Goal: Obtain resource: Download file/media

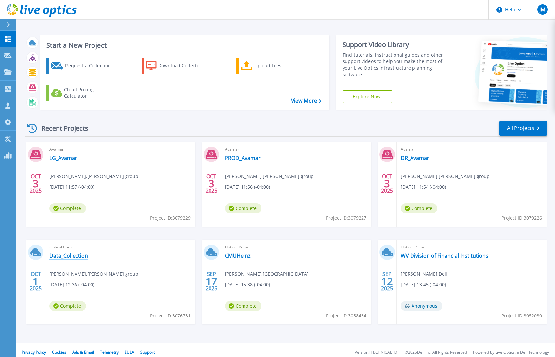
click at [71, 255] on link "Data_Collection" at bounding box center [68, 255] width 39 height 7
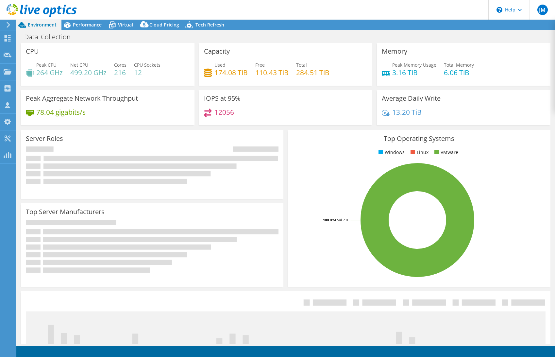
select select "USD"
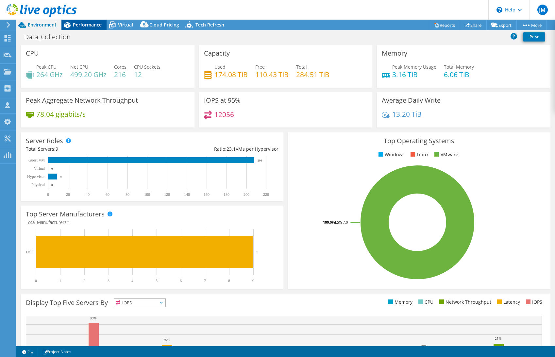
click at [75, 23] on span "Performance" at bounding box center [87, 25] width 29 height 6
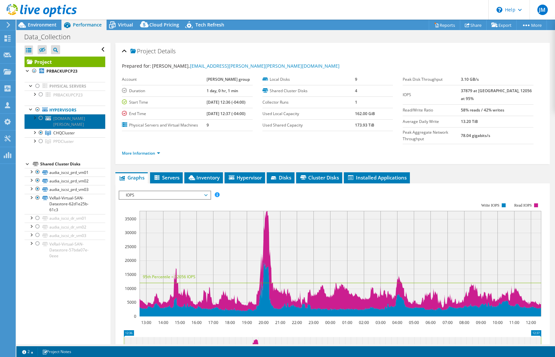
click at [85, 118] on span "presxisrv1lg19.ad.audia.com" at bounding box center [69, 121] width 32 height 11
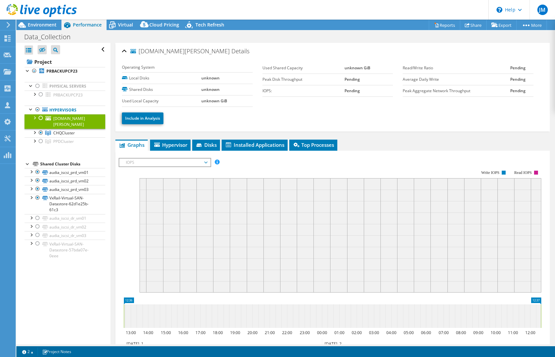
click at [41, 119] on div at bounding box center [41, 118] width 7 height 8
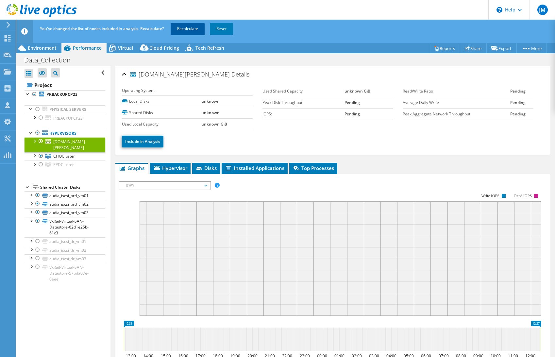
click at [185, 28] on link "Recalculate" at bounding box center [188, 29] width 34 height 12
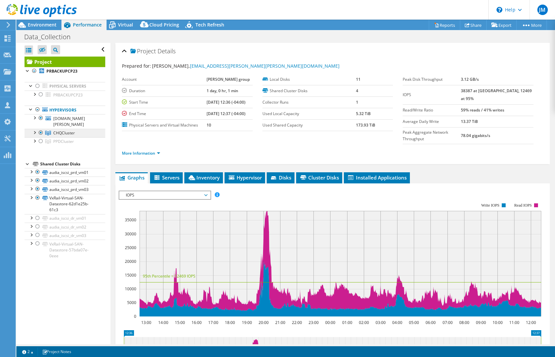
click at [46, 129] on link "CHQCluster" at bounding box center [65, 133] width 81 height 8
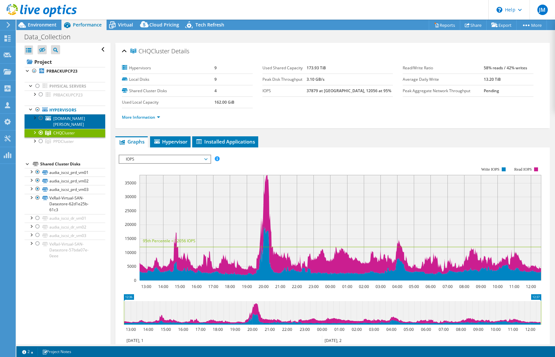
click at [50, 119] on icon at bounding box center [48, 118] width 6 height 4
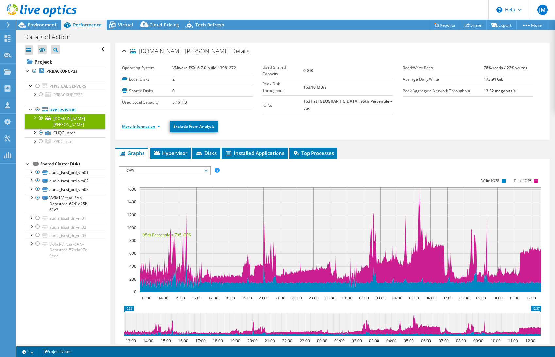
click at [140, 124] on link "More Information" at bounding box center [141, 127] width 38 height 6
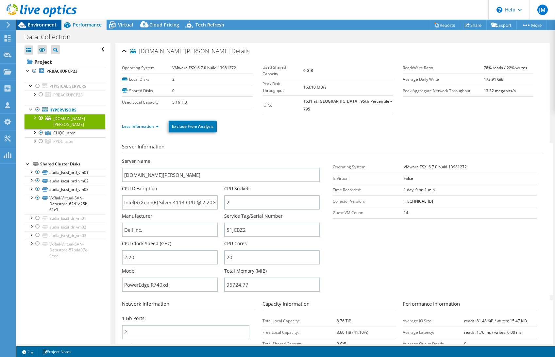
click at [41, 24] on span "Environment" at bounding box center [42, 25] width 29 height 6
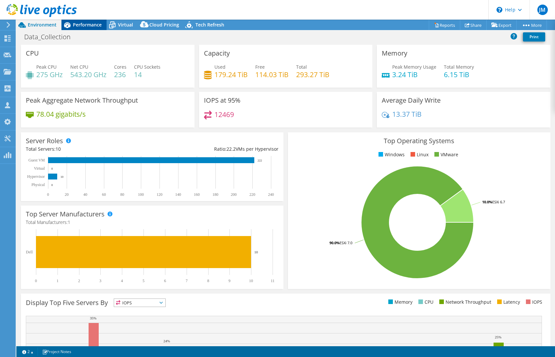
click at [84, 25] on span "Performance" at bounding box center [87, 25] width 29 height 6
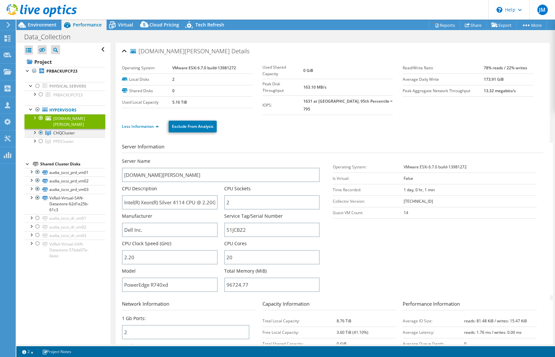
click at [40, 129] on div at bounding box center [41, 133] width 7 height 8
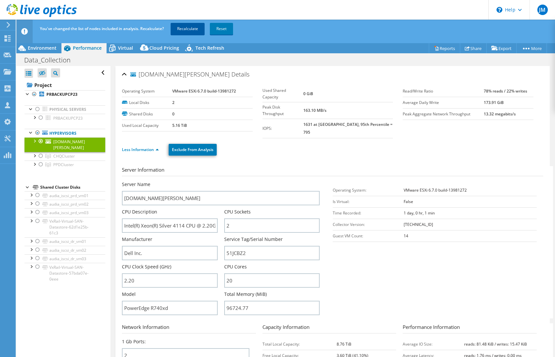
click at [187, 27] on link "Recalculate" at bounding box center [188, 29] width 34 height 12
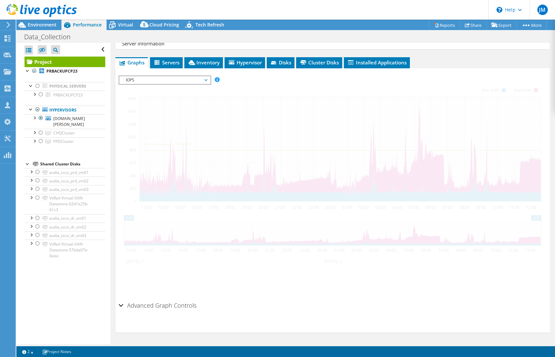
scroll to position [101, 0]
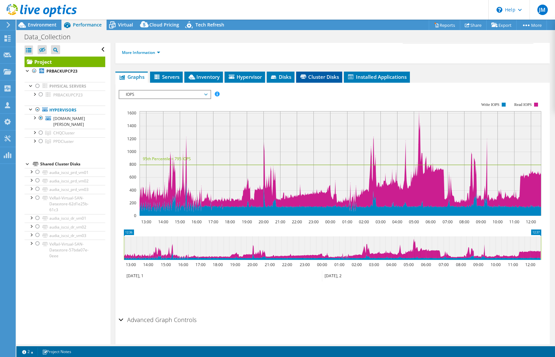
click at [318, 74] on span "Cluster Disks" at bounding box center [319, 77] width 40 height 7
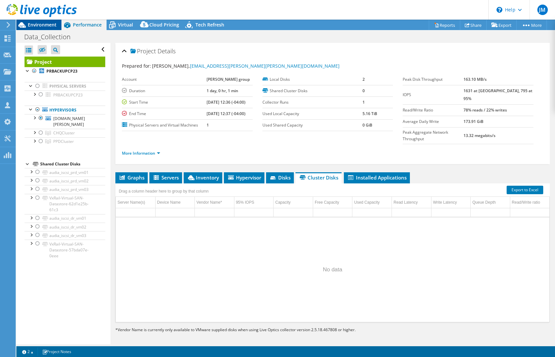
click at [26, 25] on icon at bounding box center [21, 24] width 11 height 11
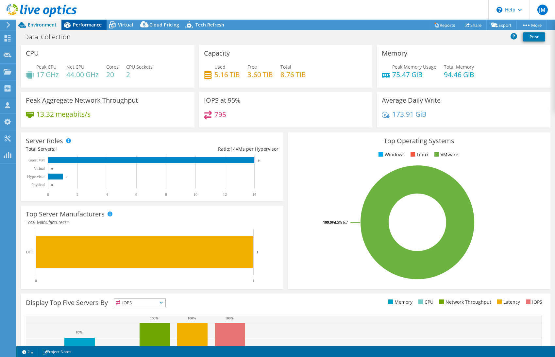
click at [82, 24] on span "Performance" at bounding box center [87, 25] width 29 height 6
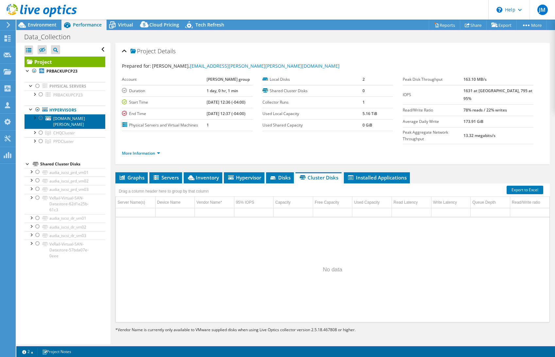
click at [85, 119] on span "presxisrv1lg19.ad.audia.com" at bounding box center [69, 121] width 32 height 11
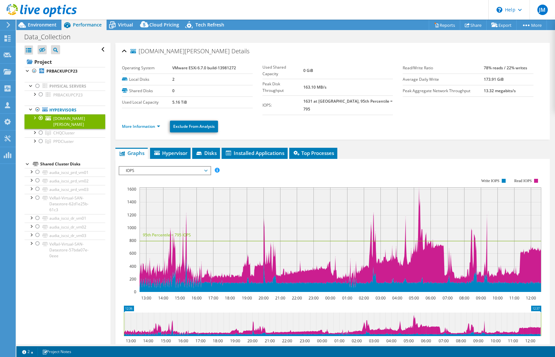
click at [34, 119] on div at bounding box center [34, 117] width 7 height 7
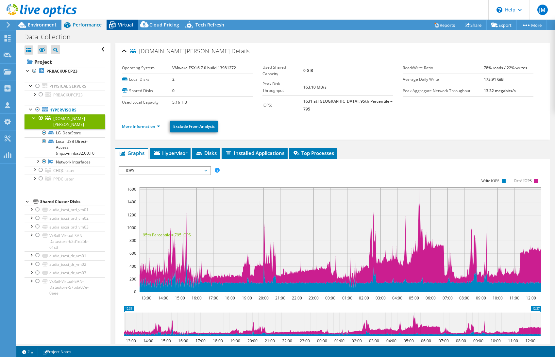
click at [118, 25] on span "Virtual" at bounding box center [125, 25] width 15 height 6
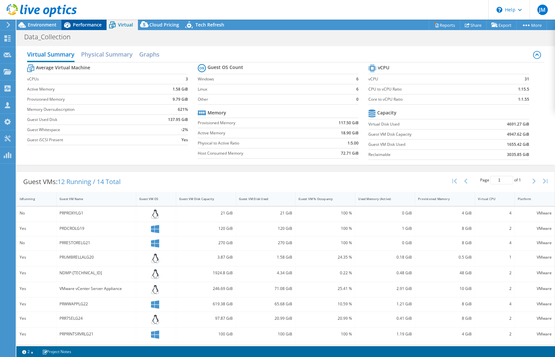
click at [70, 23] on icon at bounding box center [66, 24] width 11 height 11
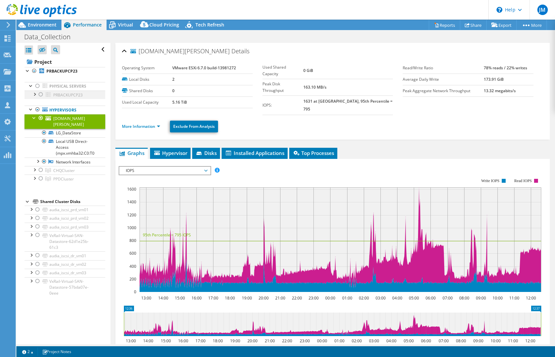
click at [41, 95] on div at bounding box center [41, 95] width 7 height 8
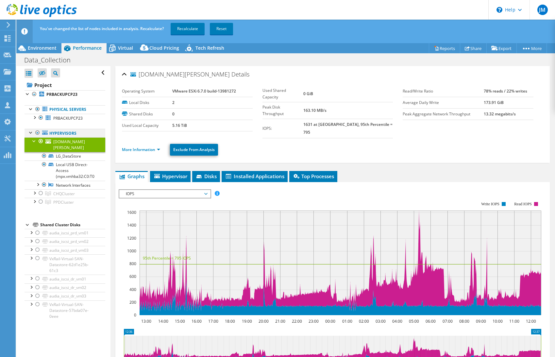
click at [37, 133] on div at bounding box center [37, 133] width 7 height 8
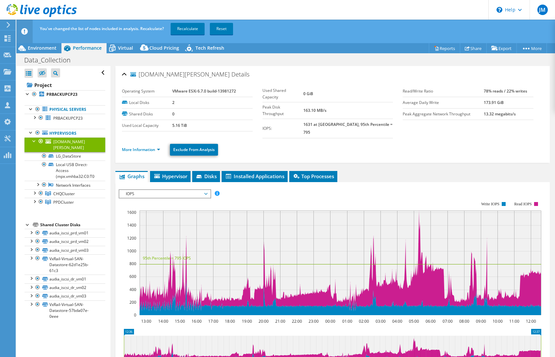
click at [41, 143] on div at bounding box center [41, 141] width 7 height 8
click at [37, 133] on div at bounding box center [37, 133] width 7 height 8
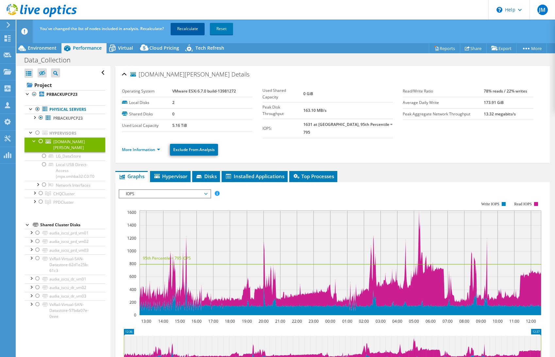
click at [191, 29] on link "Recalculate" at bounding box center [188, 29] width 34 height 12
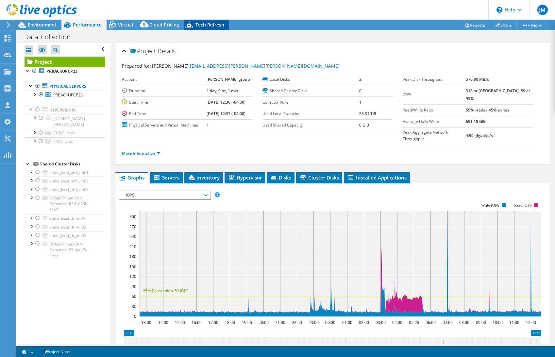
radio input "false"
radio input "true"
click at [26, 22] on icon at bounding box center [21, 24] width 11 height 11
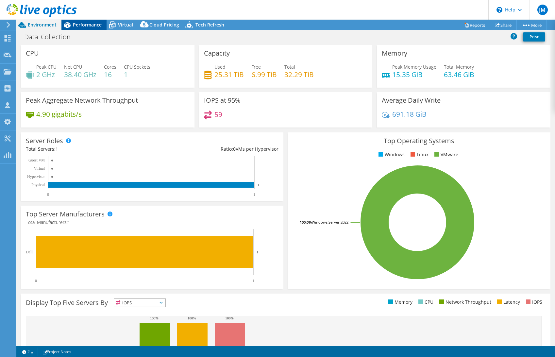
click at [90, 25] on span "Performance" at bounding box center [87, 25] width 29 height 6
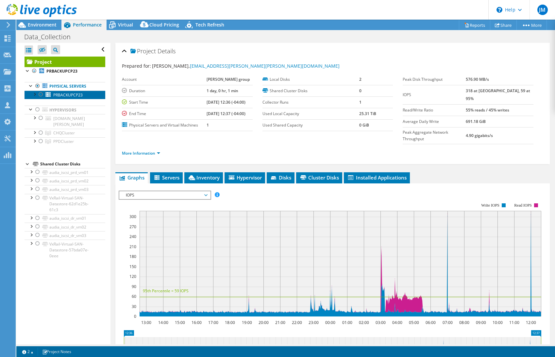
click at [64, 94] on span "PRBACKUPCP23" at bounding box center [67, 95] width 29 height 6
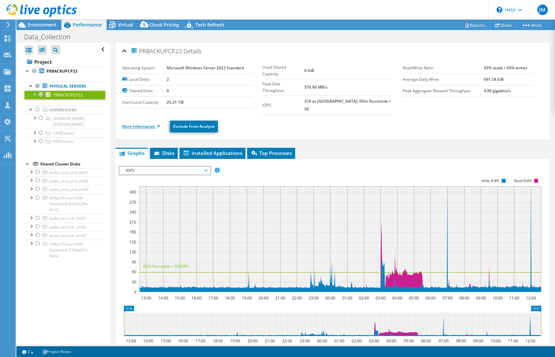
click at [134, 124] on link "More Information" at bounding box center [141, 127] width 38 height 6
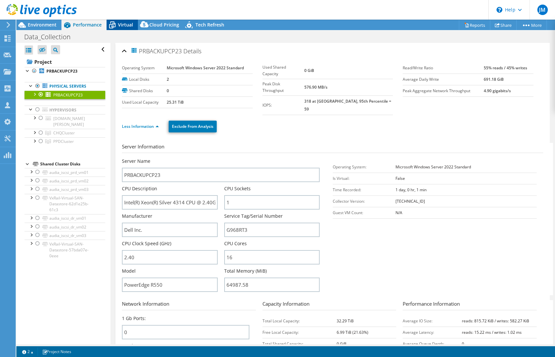
click at [117, 27] on icon at bounding box center [112, 24] width 11 height 11
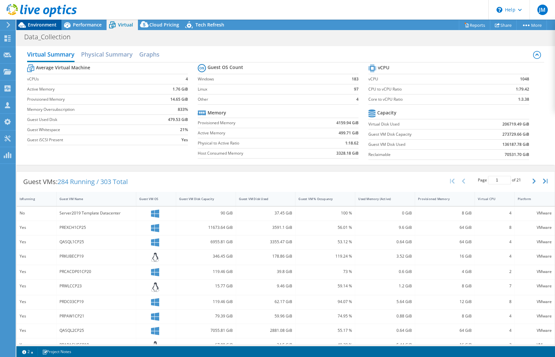
click at [33, 24] on span "Environment" at bounding box center [42, 25] width 29 height 6
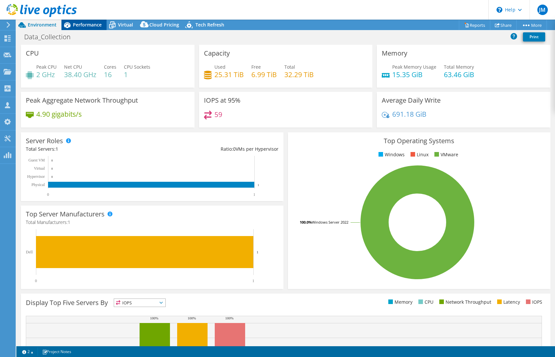
click at [74, 24] on span "Performance" at bounding box center [87, 25] width 29 height 6
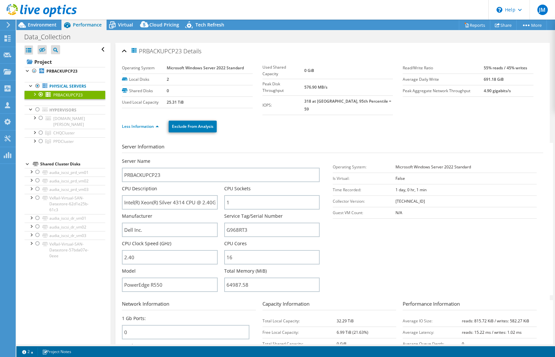
click at [34, 93] on div at bounding box center [34, 94] width 7 height 7
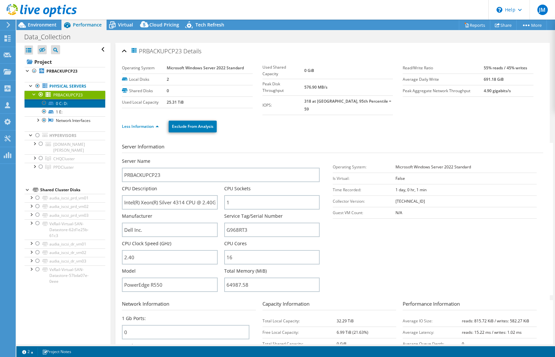
click at [70, 104] on link "0 C: D:" at bounding box center [65, 103] width 81 height 8
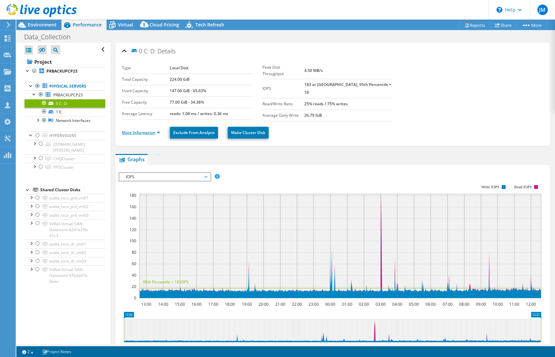
click at [134, 130] on link "More Information" at bounding box center [141, 133] width 38 height 6
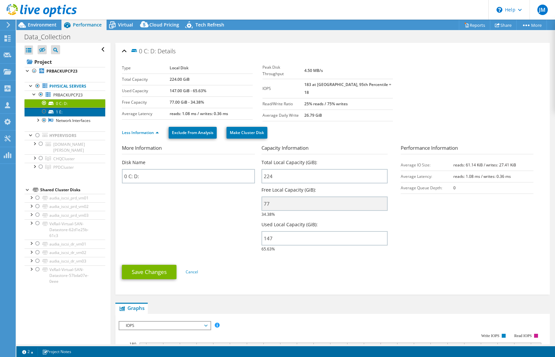
click at [62, 112] on link "1 E:" at bounding box center [65, 111] width 81 height 8
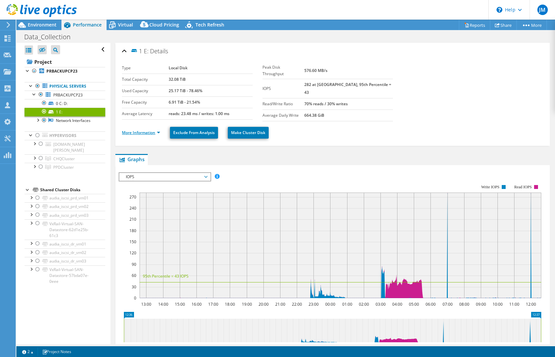
click at [135, 131] on link "More Information" at bounding box center [141, 133] width 38 height 6
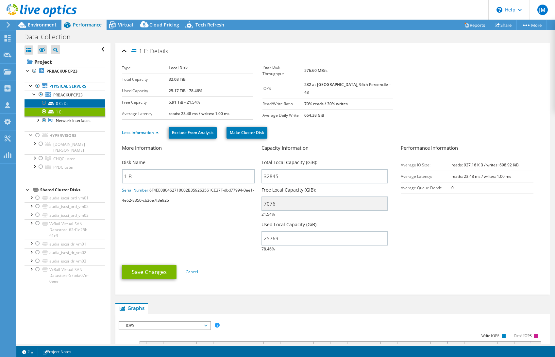
click at [61, 105] on link "0 C: D:" at bounding box center [65, 103] width 81 height 8
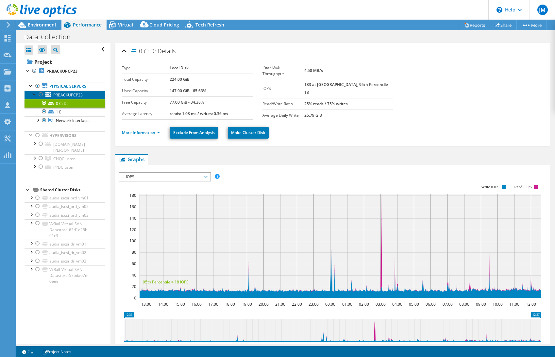
click at [64, 93] on span "PRBACKUPCP23" at bounding box center [67, 95] width 29 height 6
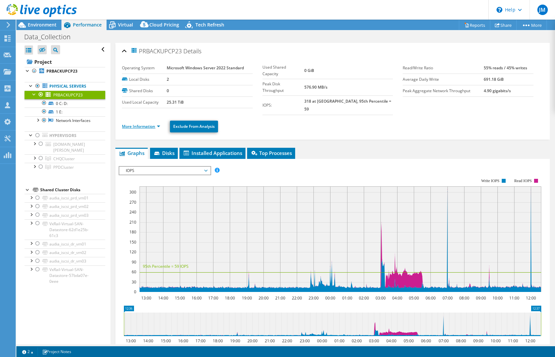
click at [134, 124] on link "More Information" at bounding box center [141, 127] width 38 height 6
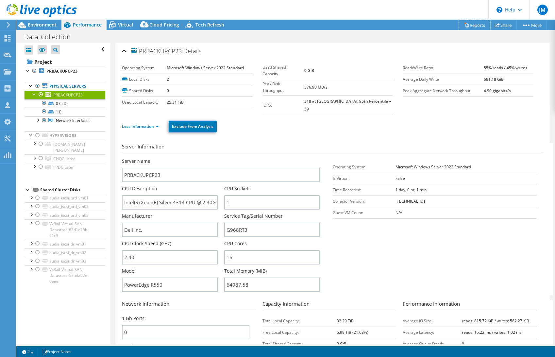
click at [465, 24] on icon at bounding box center [466, 26] width 3 height 4
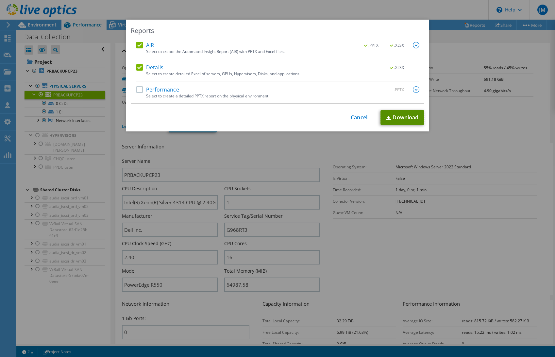
click at [404, 116] on link "Download" at bounding box center [402, 117] width 44 height 15
click at [359, 114] on link "Cancel" at bounding box center [359, 117] width 17 height 6
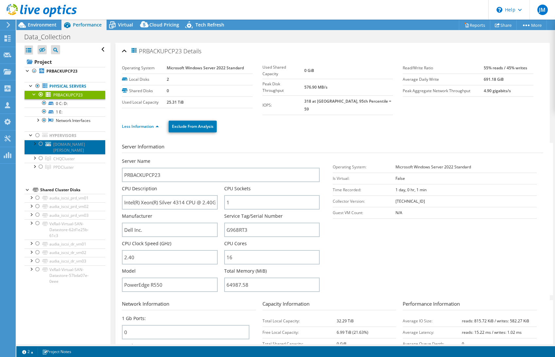
click at [55, 145] on span "presxisrv1lg19.ad.audia.com" at bounding box center [69, 146] width 32 height 11
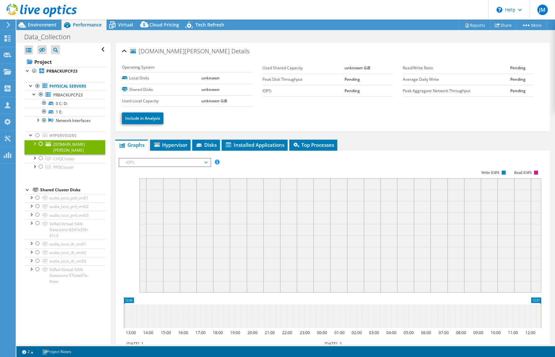
click at [41, 144] on div at bounding box center [41, 144] width 7 height 8
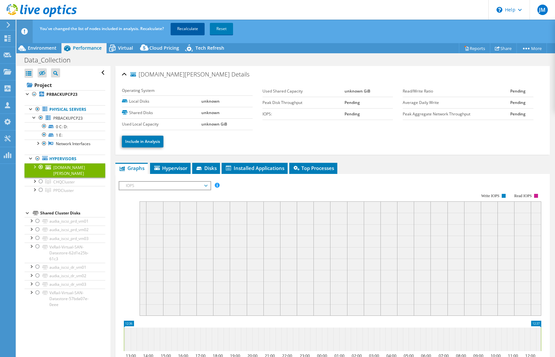
click at [186, 29] on link "Recalculate" at bounding box center [188, 29] width 34 height 12
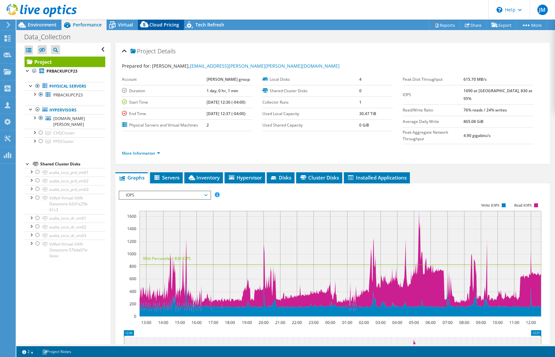
radio input "true"
radio input "false"
click at [65, 139] on span "PPDCluster" at bounding box center [63, 142] width 21 height 6
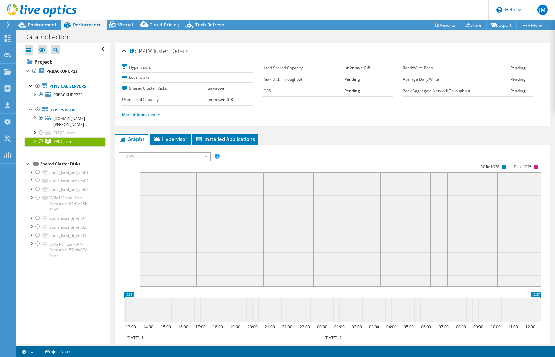
click at [42, 137] on div at bounding box center [41, 141] width 7 height 8
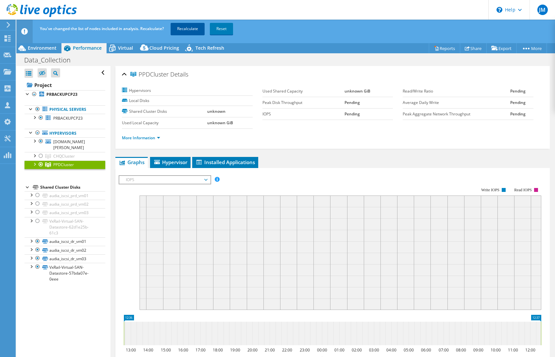
click at [183, 25] on link "Recalculate" at bounding box center [188, 29] width 34 height 12
click at [137, 137] on link "More Information" at bounding box center [141, 138] width 38 height 6
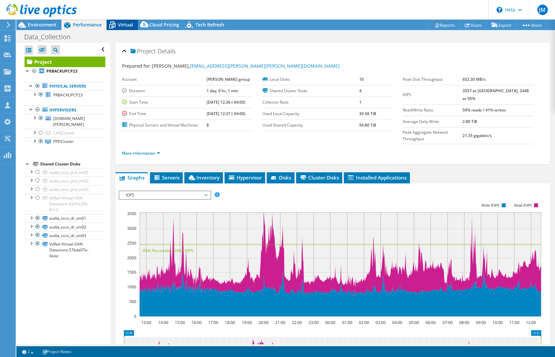
click at [116, 30] on icon at bounding box center [112, 24] width 11 height 11
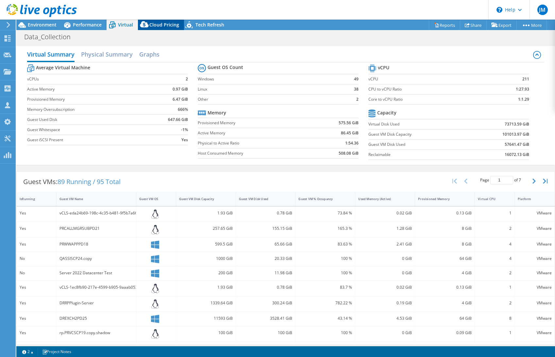
click at [155, 26] on span "Cloud Pricing" at bounding box center [164, 25] width 30 height 6
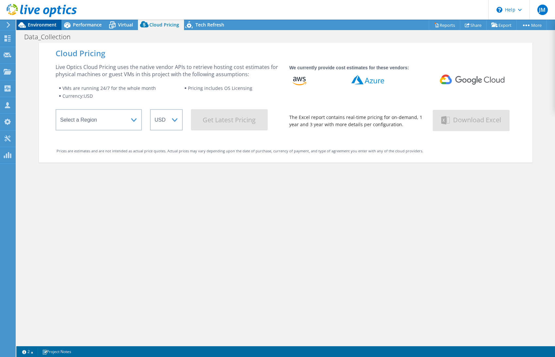
click at [44, 30] on div "Environment" at bounding box center [38, 25] width 45 height 10
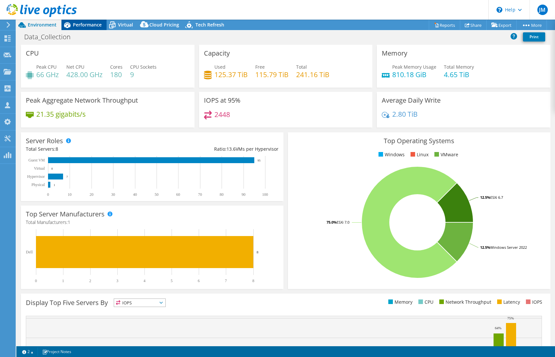
click at [85, 21] on div "Performance" at bounding box center [83, 25] width 45 height 10
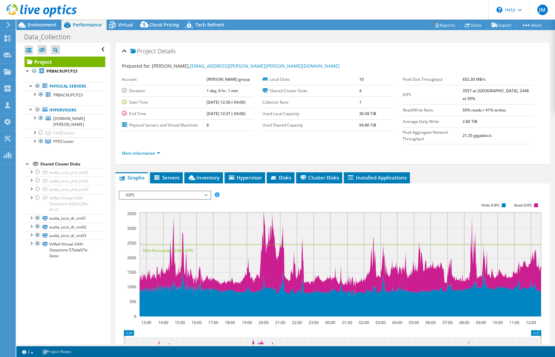
drag, startPoint x: 85, startPoint y: 22, endPoint x: 95, endPoint y: 28, distance: 12.1
click at [85, 22] on span "Performance" at bounding box center [87, 25] width 29 height 6
click at [34, 25] on span "Environment" at bounding box center [42, 25] width 29 height 6
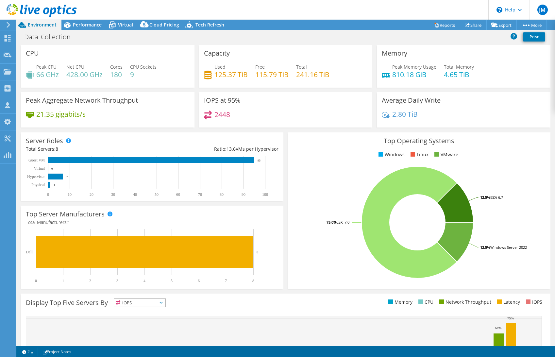
click at [28, 8] on use at bounding box center [42, 10] width 70 height 13
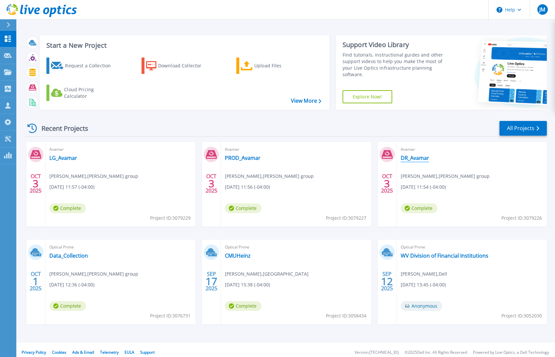
click at [413, 157] on link "DR_Avamar" at bounding box center [415, 158] width 28 height 7
click at [412, 158] on link "DR_Avamar" at bounding box center [415, 158] width 28 height 7
